Goal: Task Accomplishment & Management: Use online tool/utility

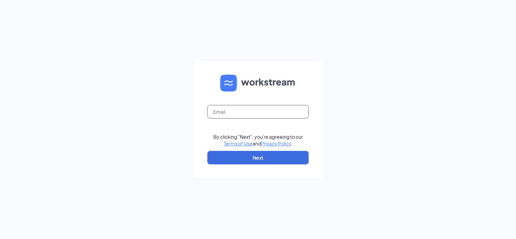
click at [221, 112] on input "text" at bounding box center [258, 112] width 101 height 14
type input "jhaviland@mychn.org"
click at [255, 154] on button "Next" at bounding box center [258, 158] width 101 height 14
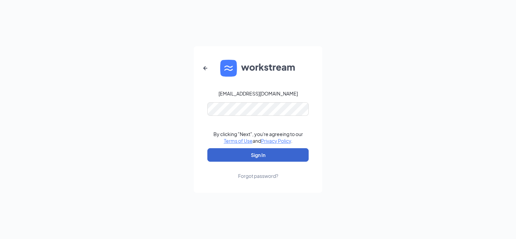
click at [260, 158] on button "Sign In" at bounding box center [258, 155] width 101 height 14
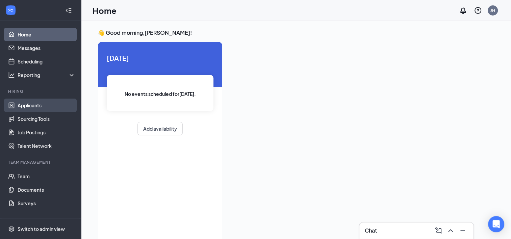
click at [33, 108] on link "Applicants" at bounding box center [47, 106] width 58 height 14
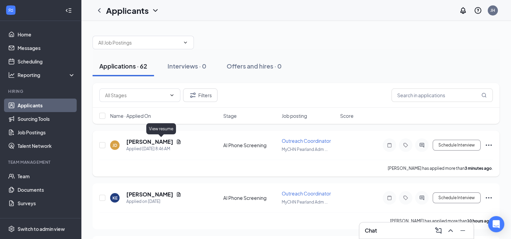
click at [176, 142] on icon "Document" at bounding box center [178, 141] width 5 height 5
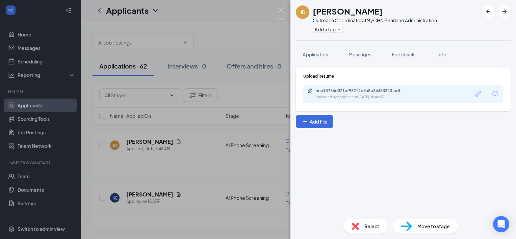
click at [339, 100] on div "bcb93754d321af93212b3a8b34433323.pdf Uploaded by applicant on [DATE] 08:46:53" at bounding box center [404, 94] width 200 height 18
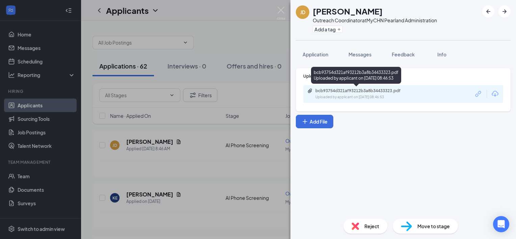
click at [339, 97] on div "Uploaded by applicant on [DATE] 08:46:53" at bounding box center [366, 97] width 101 height 5
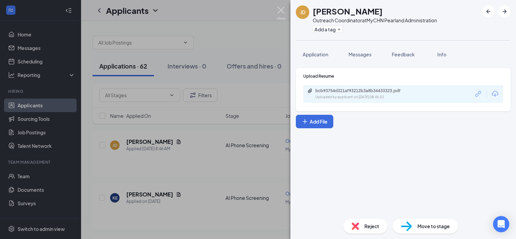
click at [280, 9] on img at bounding box center [281, 13] width 8 height 13
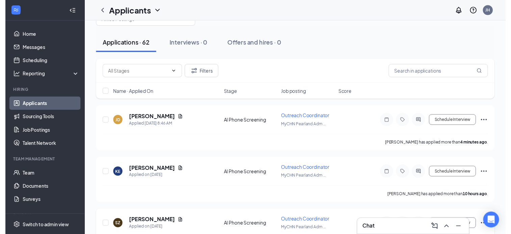
scroll to position [68, 0]
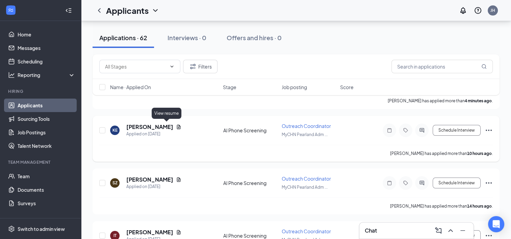
click at [176, 124] on icon "Document" at bounding box center [178, 126] width 5 height 5
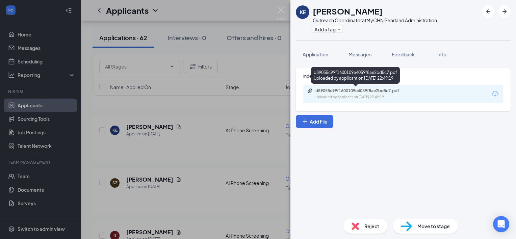
click at [342, 93] on div "d89055c99f1600109e4059f8ae2bd5c7.pdf" at bounding box center [363, 90] width 95 height 5
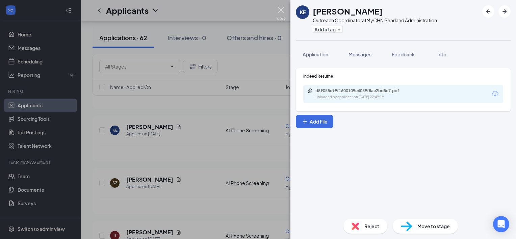
click at [280, 11] on img at bounding box center [281, 13] width 8 height 13
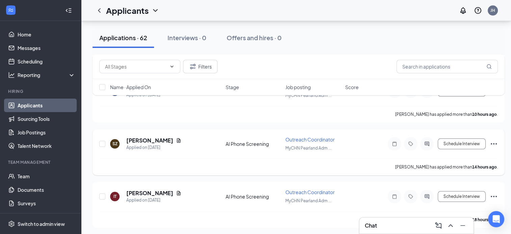
scroll to position [135, 0]
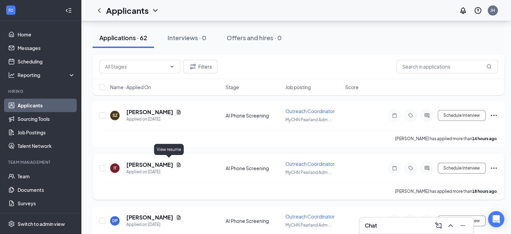
click at [177, 163] on icon "Document" at bounding box center [179, 165] width 4 height 4
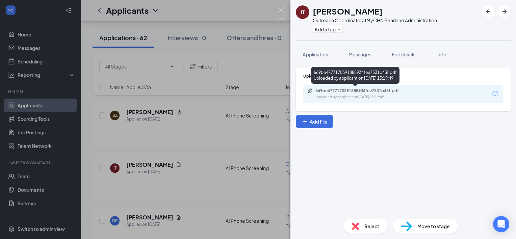
click at [396, 96] on div "Uploaded by applicant on [DATE] 15:19:49" at bounding box center [366, 97] width 101 height 5
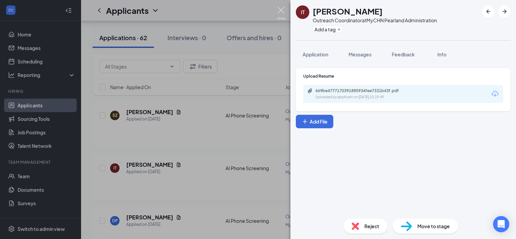
drag, startPoint x: 280, startPoint y: 10, endPoint x: 241, endPoint y: 59, distance: 62.0
click at [280, 10] on img at bounding box center [281, 13] width 8 height 13
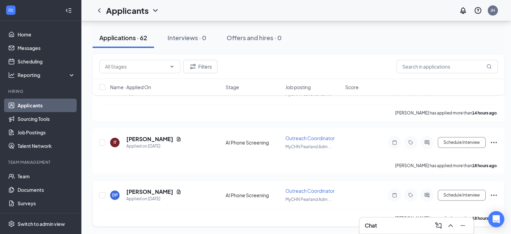
scroll to position [203, 0]
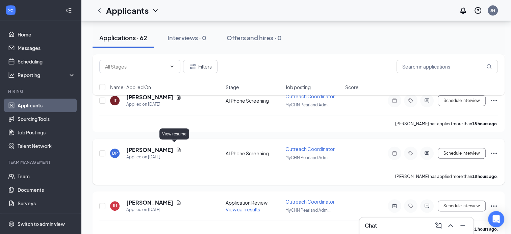
click at [176, 147] on icon "Document" at bounding box center [178, 149] width 5 height 5
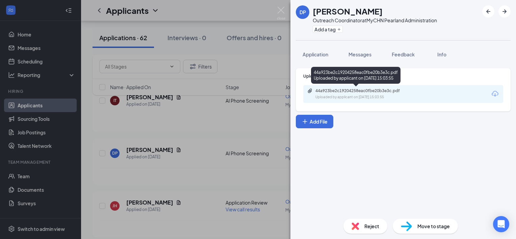
click at [353, 92] on div "44a923be2c19204258eac0fbe20b3e3c.pdf" at bounding box center [363, 90] width 95 height 5
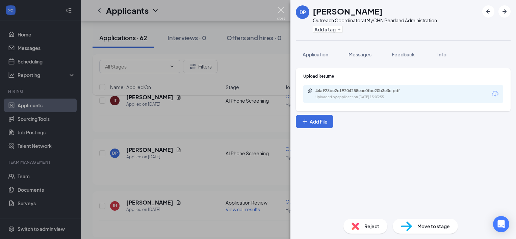
click at [282, 11] on img at bounding box center [281, 13] width 8 height 13
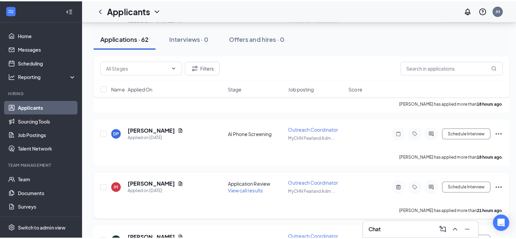
scroll to position [237, 0]
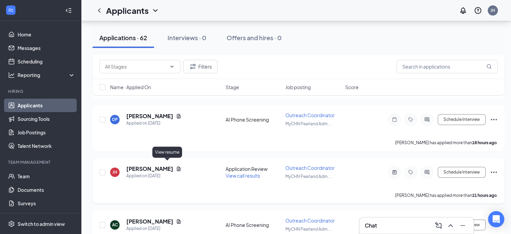
click at [177, 167] on icon "Document" at bounding box center [179, 169] width 4 height 4
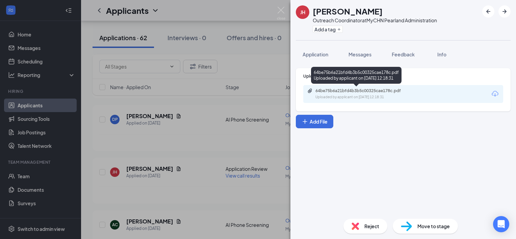
click at [358, 93] on div "64be75b6a21bfd4b3b5c00325cae178c.pdf" at bounding box center [363, 90] width 95 height 5
